Goal: Transaction & Acquisition: Purchase product/service

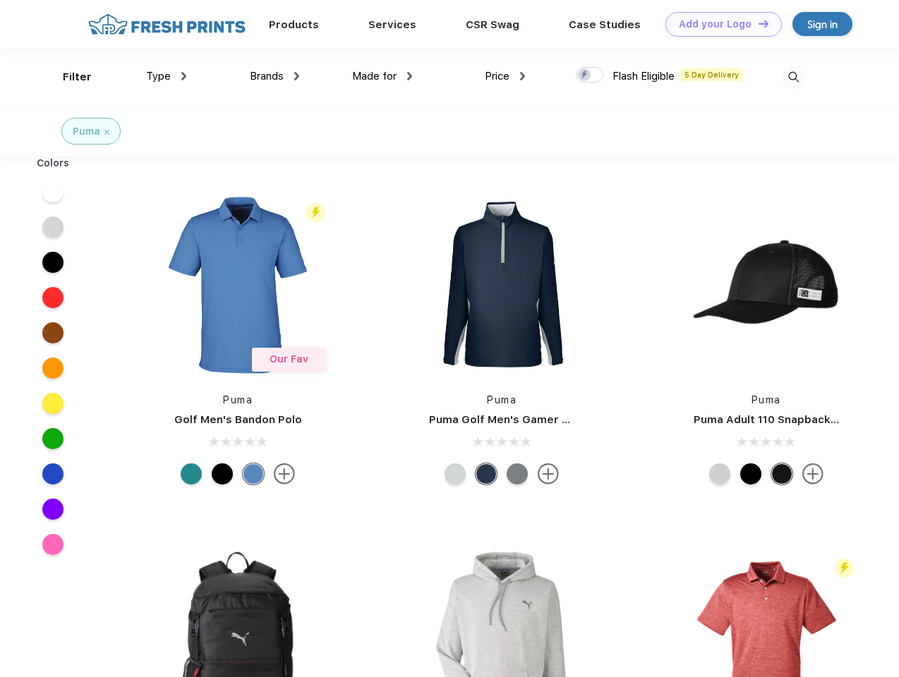
click at [718, 24] on link "Add your Logo Design Tool" at bounding box center [723, 24] width 116 height 25
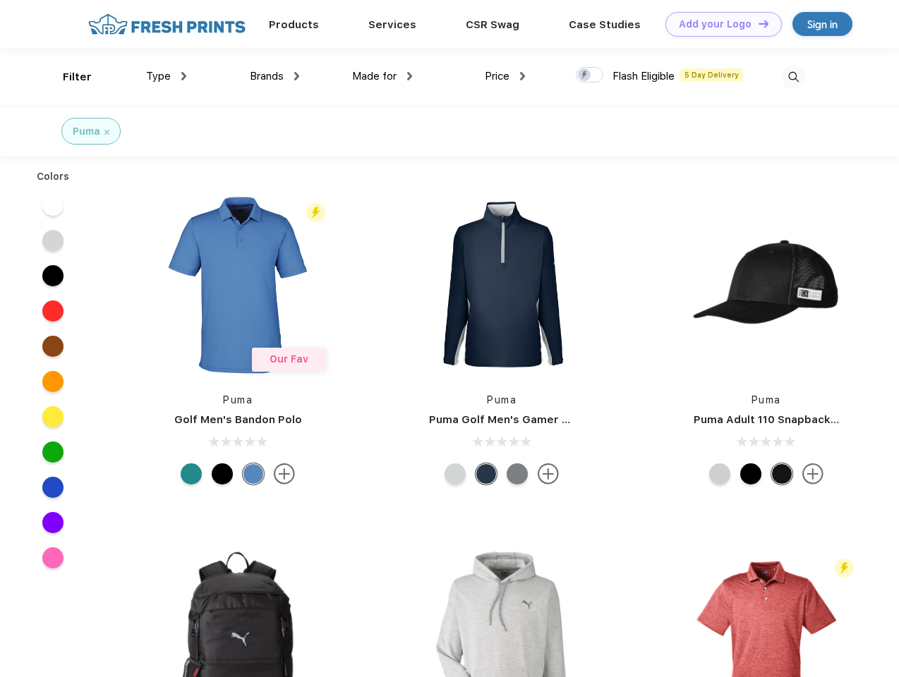
click at [0, 0] on div "Design Tool" at bounding box center [0, 0] width 0 height 0
click at [757, 23] on link "Add your Logo Design Tool" at bounding box center [723, 24] width 116 height 25
click at [68, 77] on div "Filter" at bounding box center [77, 77] width 29 height 16
click at [166, 76] on span "Type" at bounding box center [158, 76] width 25 height 13
click at [274, 76] on span "Brands" at bounding box center [267, 76] width 34 height 13
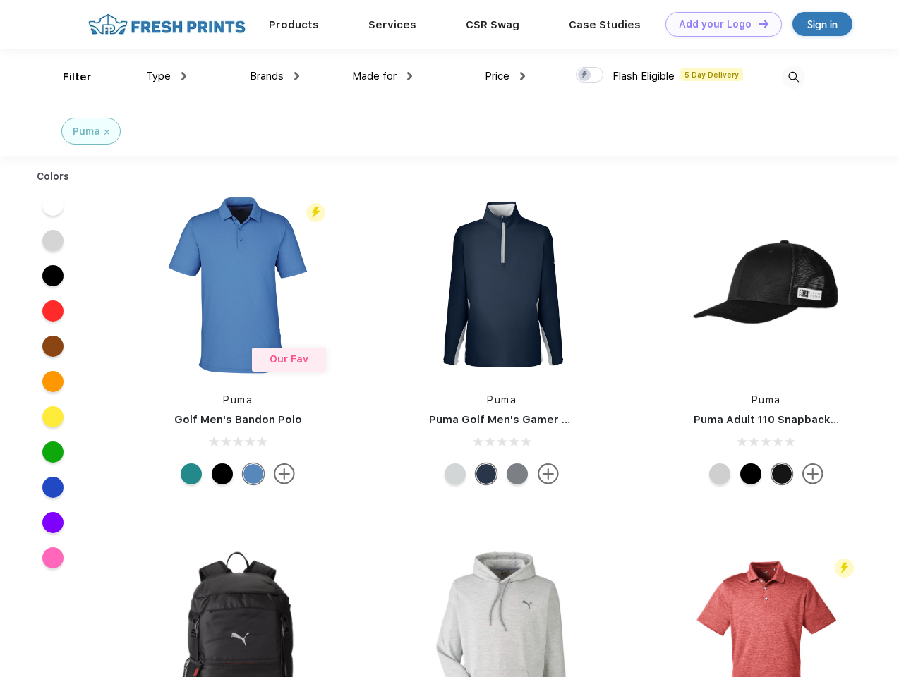
click at [382, 76] on span "Made for" at bounding box center [374, 76] width 44 height 13
click at [505, 76] on span "Price" at bounding box center [497, 76] width 25 height 13
click at [590, 75] on div at bounding box center [590, 75] width 28 height 16
click at [585, 75] on input "checkbox" at bounding box center [580, 70] width 9 height 9
click at [793, 77] on img at bounding box center [793, 77] width 23 height 23
